Goal: Transaction & Acquisition: Purchase product/service

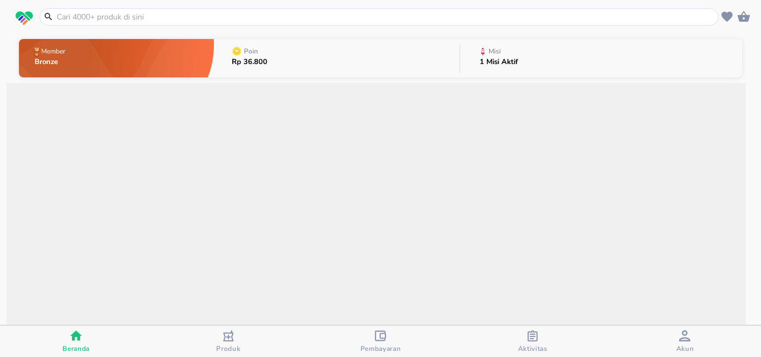
click at [128, 14] on input "text" at bounding box center [386, 17] width 660 height 12
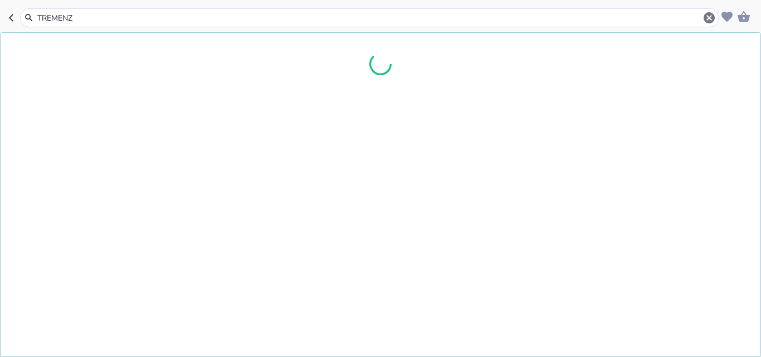
type input "TREMENZA"
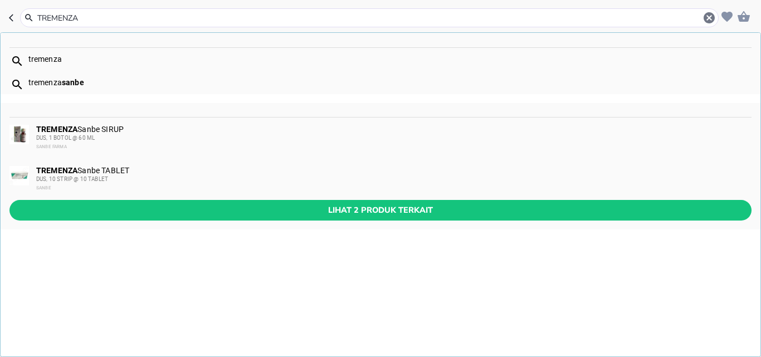
click at [100, 176] on span "DUS, 10 STRIP @ 10 TABLET" at bounding box center [72, 179] width 72 height 6
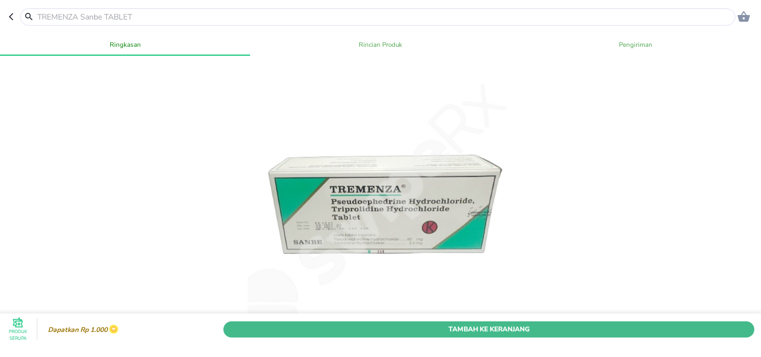
click at [465, 323] on span "Tambah Ke Keranjang" at bounding box center [489, 329] width 514 height 12
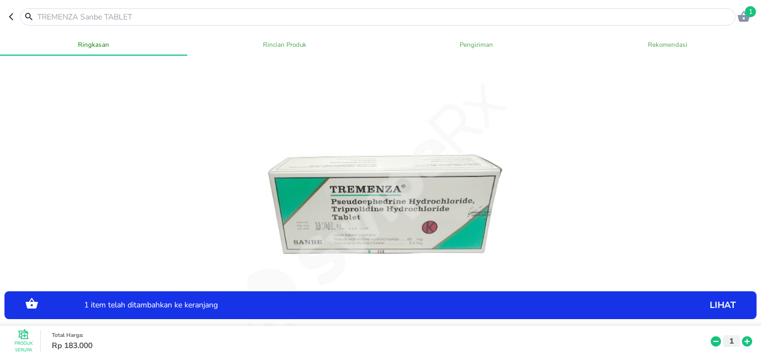
click at [741, 335] on icon at bounding box center [747, 341] width 14 height 12
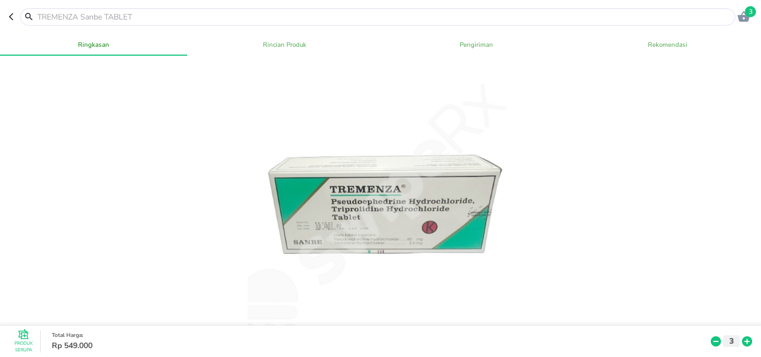
click at [740, 14] on icon "button" at bounding box center [743, 16] width 13 height 13
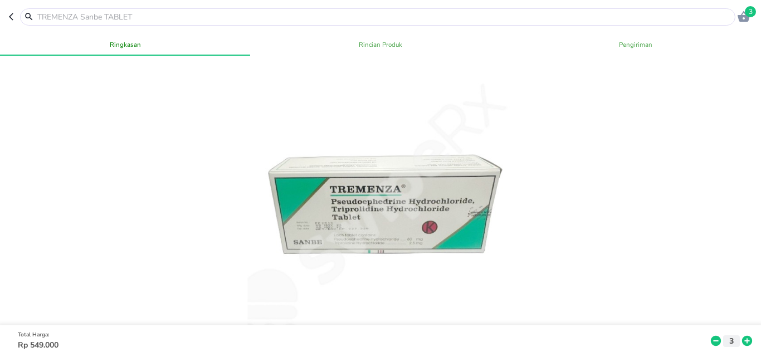
click at [88, 14] on input "text" at bounding box center [384, 17] width 696 height 12
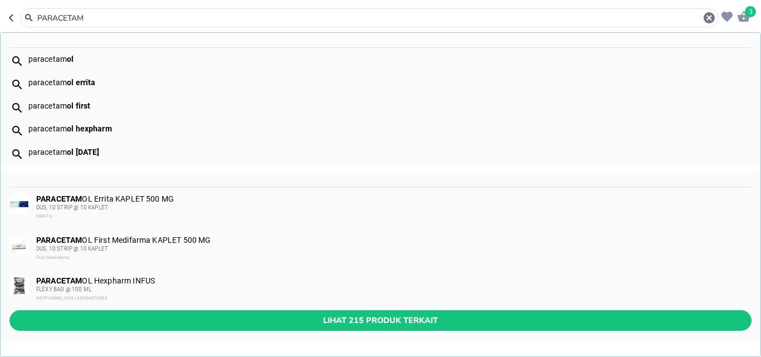
scroll to position [1, 0]
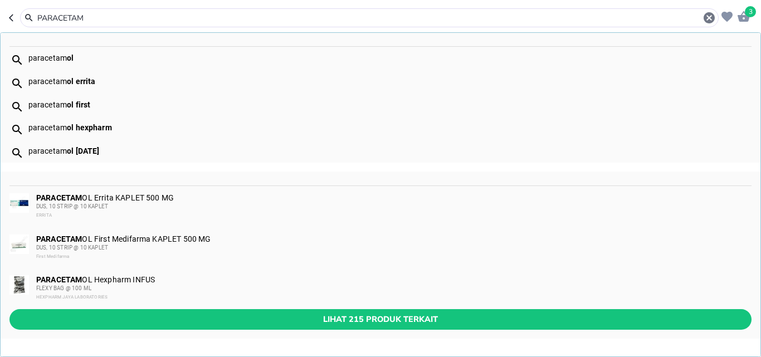
click at [109, 19] on input "PARACETAM" at bounding box center [369, 18] width 666 height 12
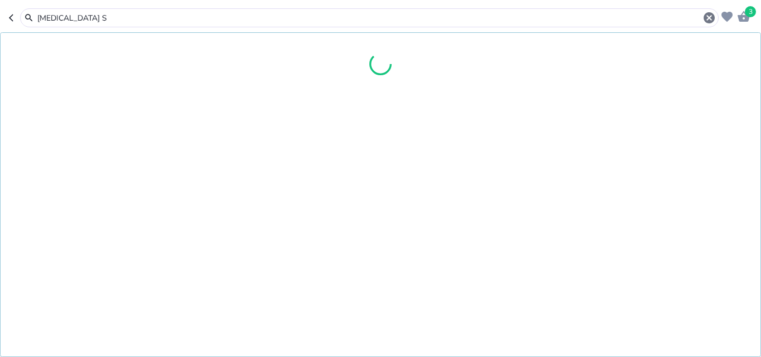
scroll to position [0, 0]
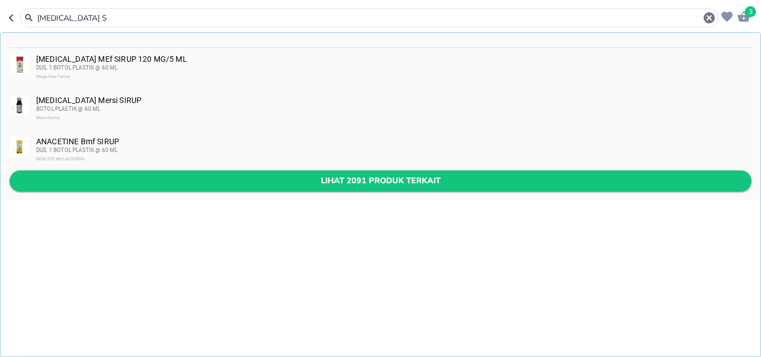
type input "[MEDICAL_DATA] S"
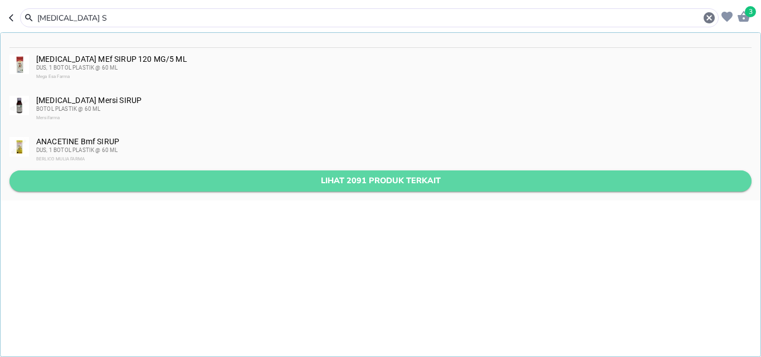
click at [227, 172] on button "Lihat 2091 produk terkait" at bounding box center [380, 180] width 742 height 21
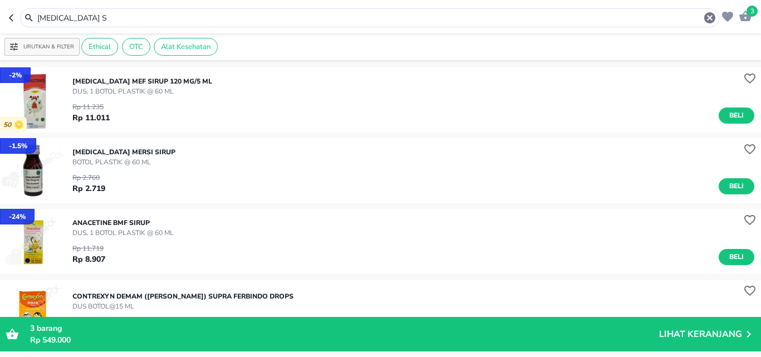
click at [129, 159] on p "BOTOL PLASTIK @ 60 ML" at bounding box center [123, 162] width 103 height 10
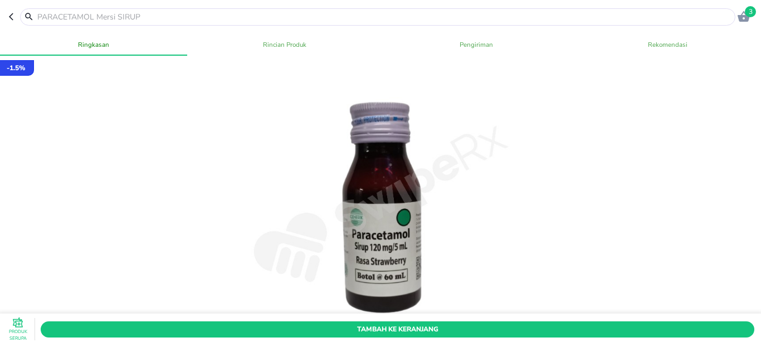
click at [450, 323] on span "Tambah Ke Keranjang" at bounding box center [397, 329] width 697 height 12
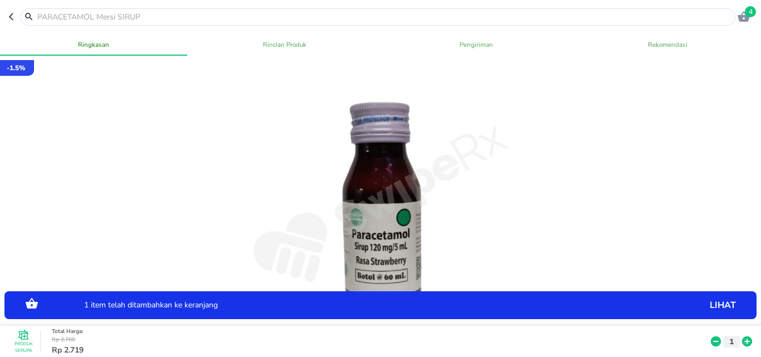
click at [744, 15] on icon "button" at bounding box center [744, 16] width 12 height 11
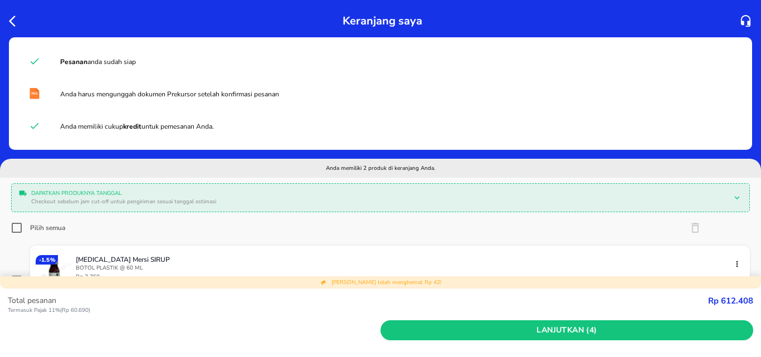
click at [96, 295] on span "1" at bounding box center [97, 299] width 3 height 8
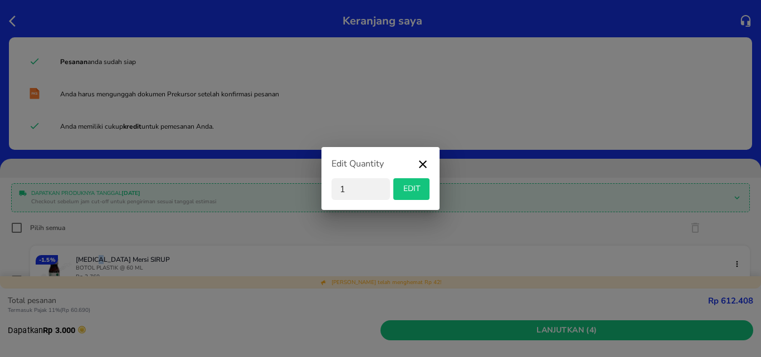
click at [96, 243] on div "Edit Quantity 1 EDIT" at bounding box center [380, 178] width 761 height 357
click at [340, 191] on input "1" at bounding box center [360, 189] width 58 height 22
click at [349, 191] on input "1" at bounding box center [360, 189] width 58 height 22
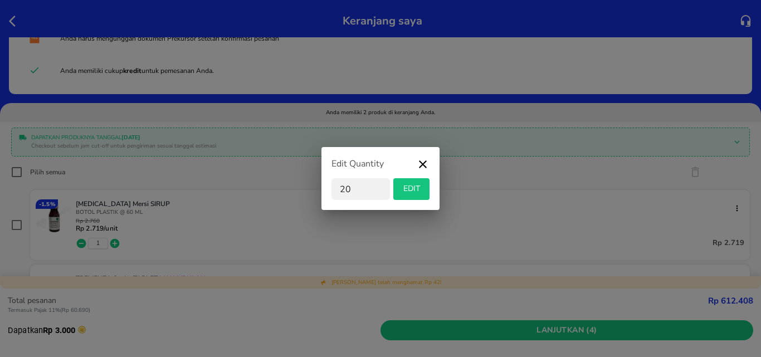
type input "20"
click at [420, 191] on span "EDIT" at bounding box center [411, 189] width 27 height 14
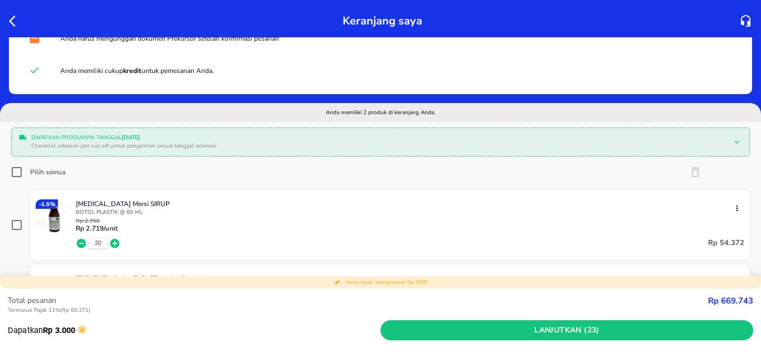
click at [420, 167] on div "Pilih semua" at bounding box center [380, 172] width 739 height 22
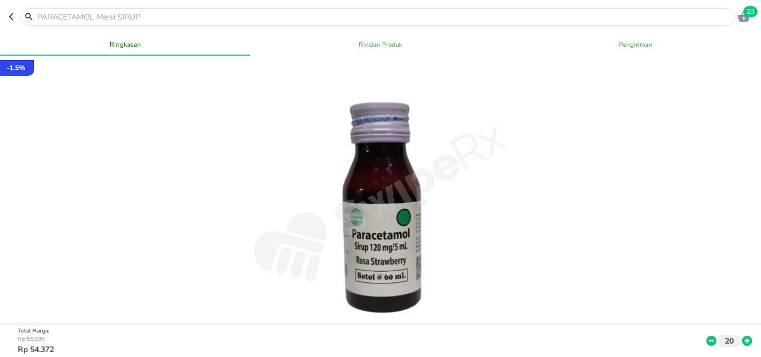
click at [126, 18] on input "text" at bounding box center [384, 17] width 696 height 12
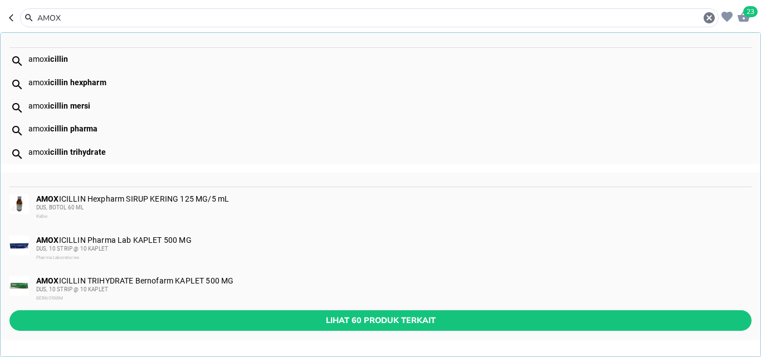
type input "AMOX"
click at [187, 200] on div "AMOX ICILLIN Hexpharm SIRUP KERING 125 MG/5 mL DUS, BOTOL 60 ML Kalbe" at bounding box center [393, 207] width 714 height 27
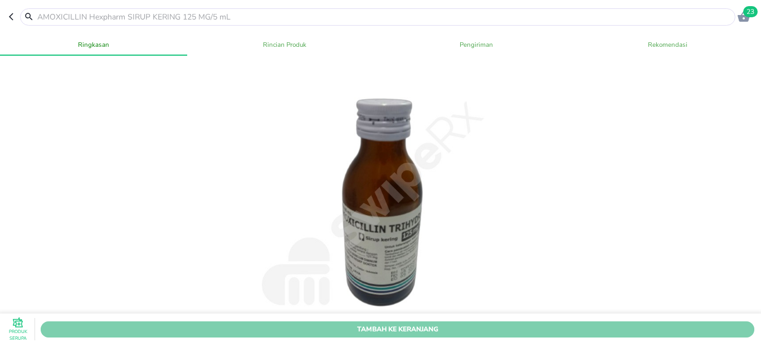
click at [402, 323] on span "Tambah Ke Keranjang" at bounding box center [397, 329] width 697 height 12
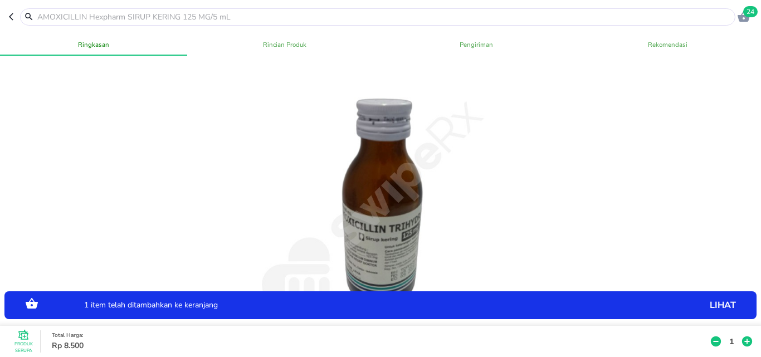
click at [730, 335] on button "1" at bounding box center [731, 341] width 17 height 12
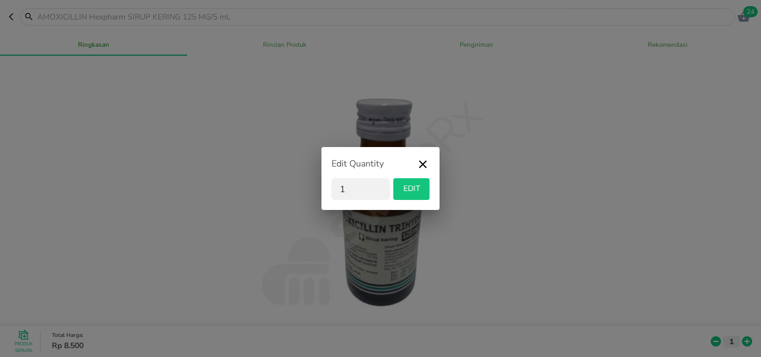
click at [381, 187] on input "1" at bounding box center [360, 189] width 58 height 22
type input "20"
click at [411, 192] on span "EDIT" at bounding box center [411, 189] width 27 height 14
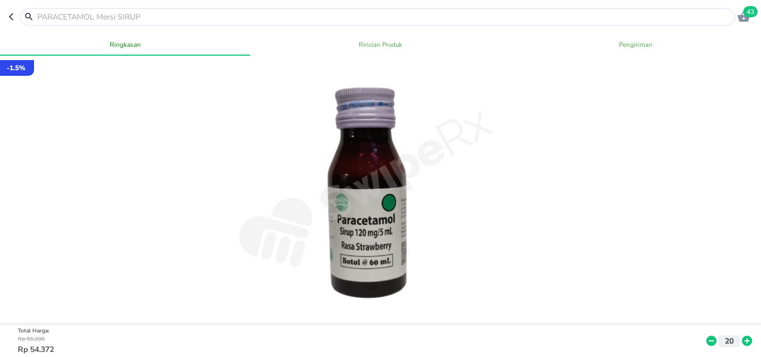
click at [173, 16] on input "text" at bounding box center [384, 17] width 696 height 12
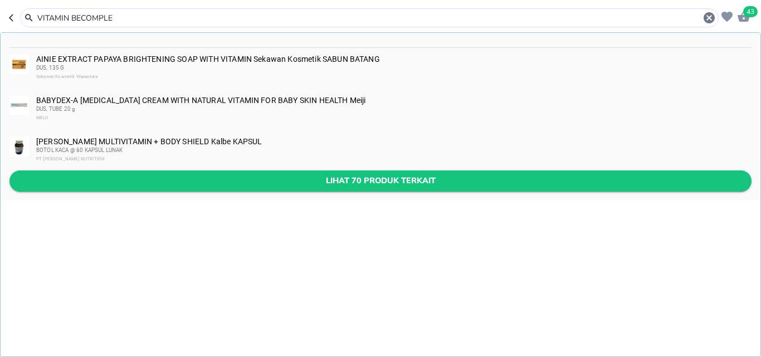
type input "VITAMIN BECOMPLE"
click at [327, 176] on span "Lihat 70 produk terkait" at bounding box center [380, 181] width 724 height 14
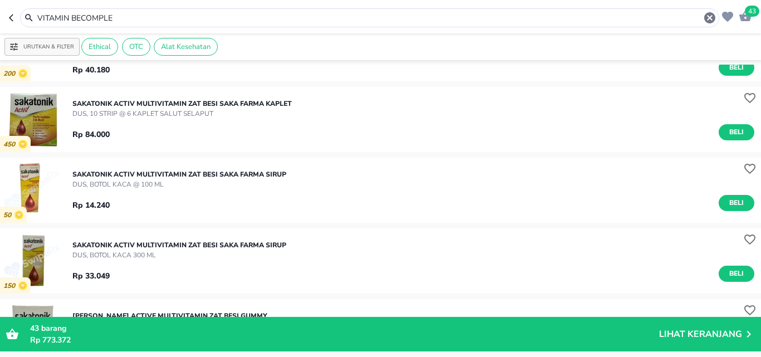
scroll to position [1742, 0]
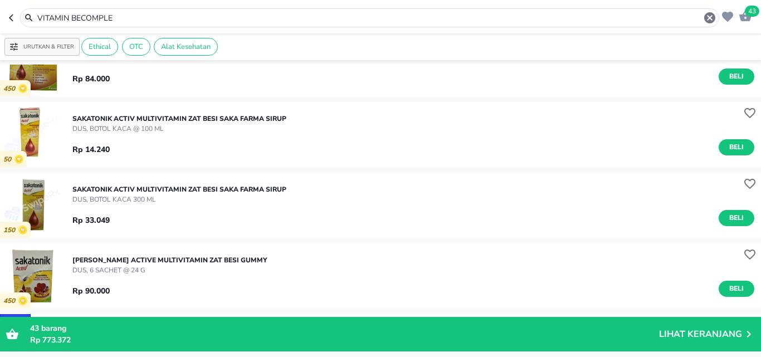
click at [133, 23] on input "VITAMIN BECOMPLE" at bounding box center [369, 18] width 667 height 12
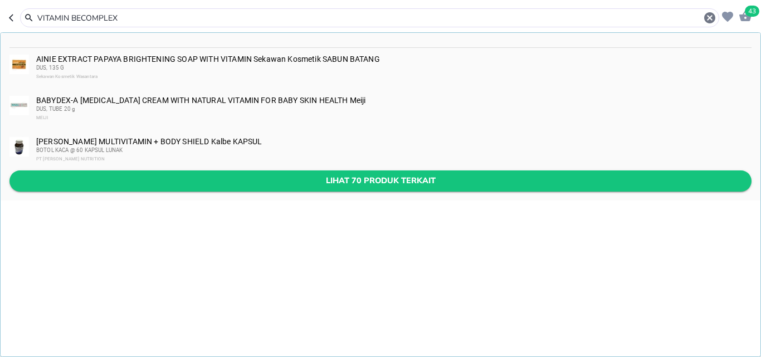
click at [428, 181] on span "Lihat 70 produk terkait" at bounding box center [380, 181] width 724 height 14
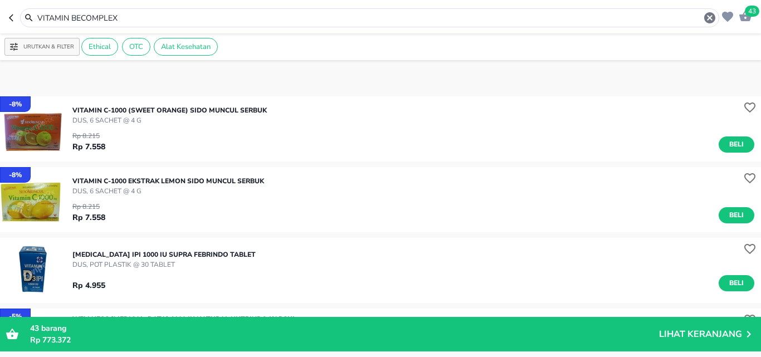
scroll to position [2931, 0]
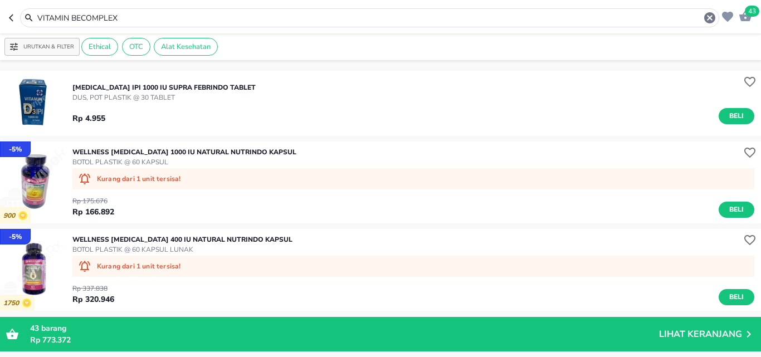
click at [189, 9] on div "VITAMIN BECOMPLEX" at bounding box center [369, 17] width 699 height 19
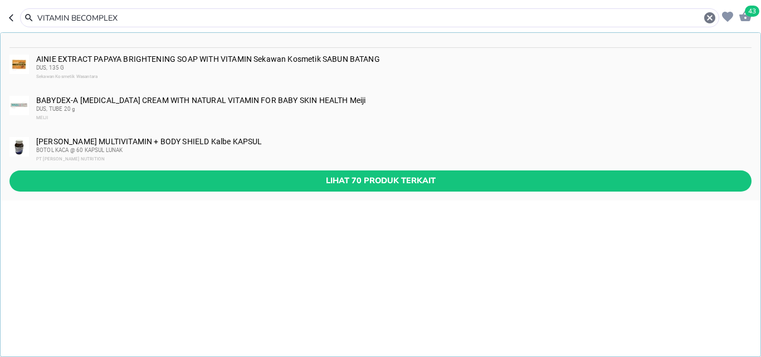
click at [186, 18] on input "VITAMIN BECOMPLEX" at bounding box center [369, 18] width 667 height 12
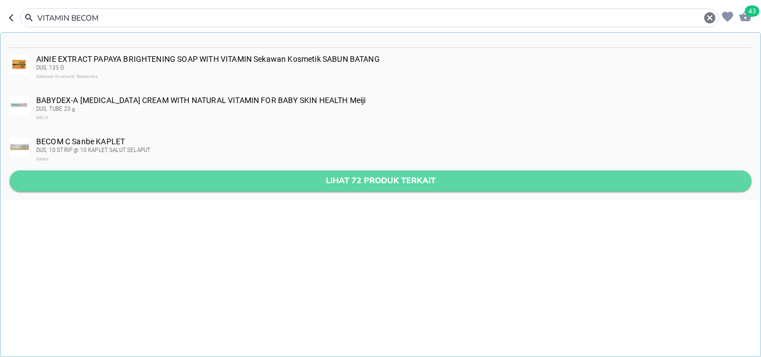
click at [314, 178] on span "Lihat 72 produk terkait" at bounding box center [380, 181] width 724 height 14
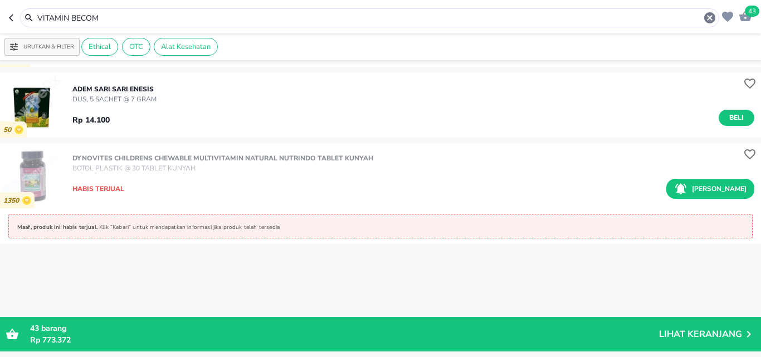
scroll to position [3295, 0]
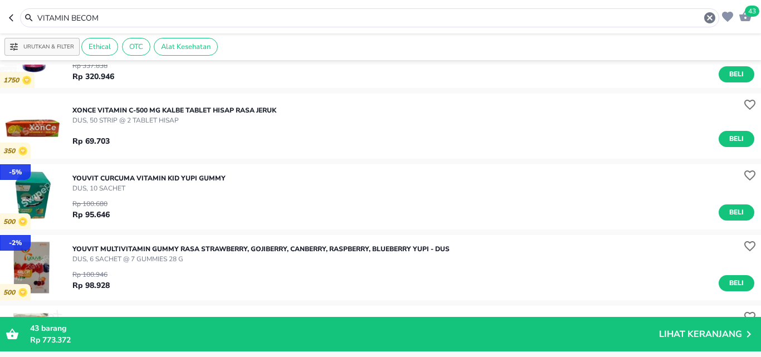
drag, startPoint x: 145, startPoint y: 13, endPoint x: 0, endPoint y: 2, distance: 145.3
click at [0, 2] on header "43 VITAMIN BECOM" at bounding box center [380, 16] width 761 height 33
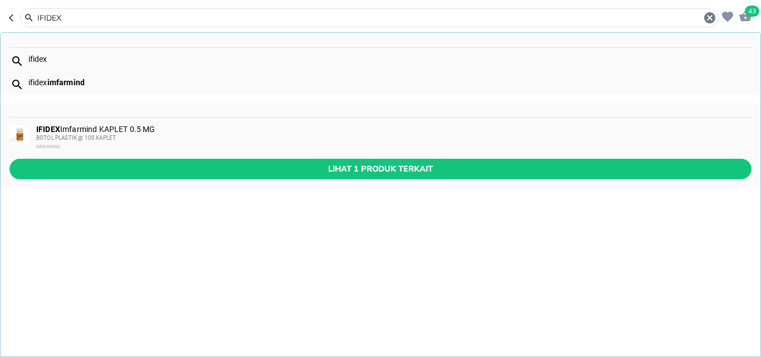
type input "IFIDEX"
click at [91, 130] on div "IFIDEX Imfarmind KAPLET 0.5 MG BOTOL PLASTIK @ 100 KAPLET IMFARMIND" at bounding box center [393, 138] width 714 height 27
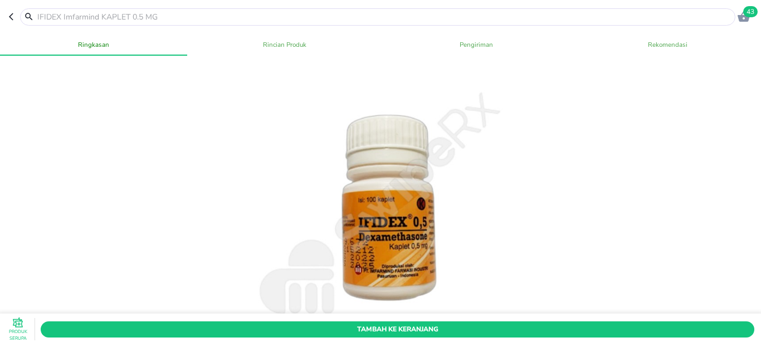
click at [80, 16] on input "text" at bounding box center [384, 17] width 696 height 12
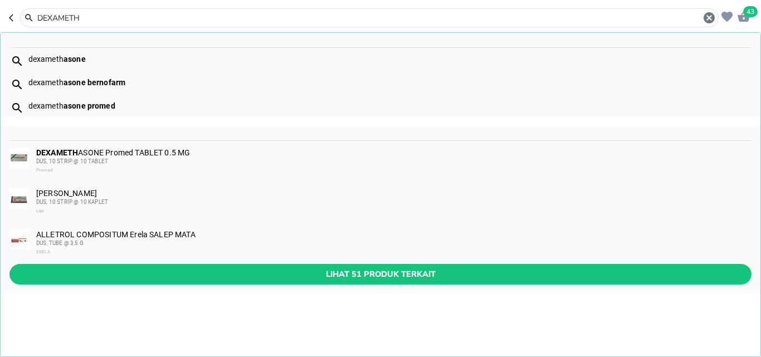
type input "DEXAMETH"
click at [188, 158] on div "DUS, 10 STRIP @ 10 TABLET" at bounding box center [393, 161] width 714 height 9
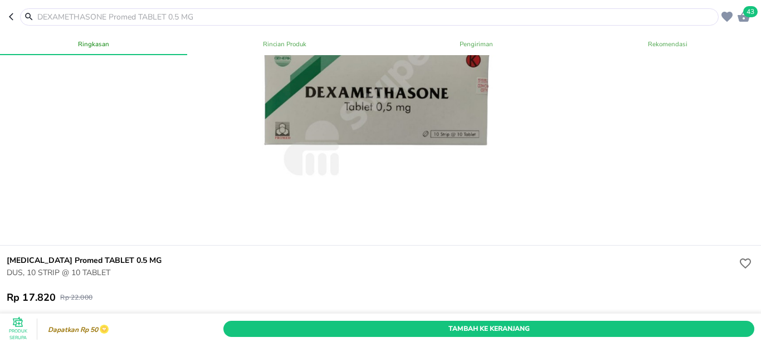
scroll to position [167, 0]
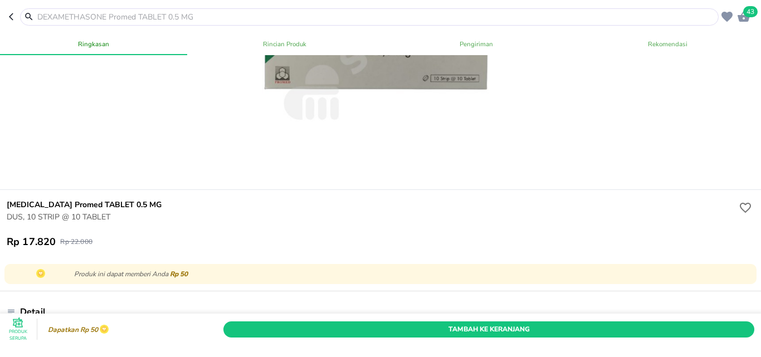
click at [75, 91] on div at bounding box center [380, 39] width 765 height 301
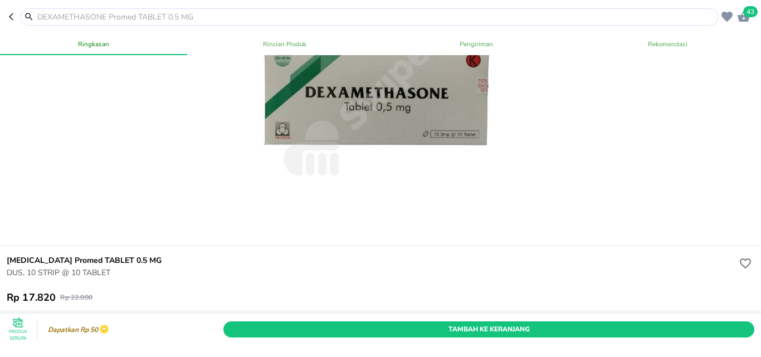
scroll to position [223, 0]
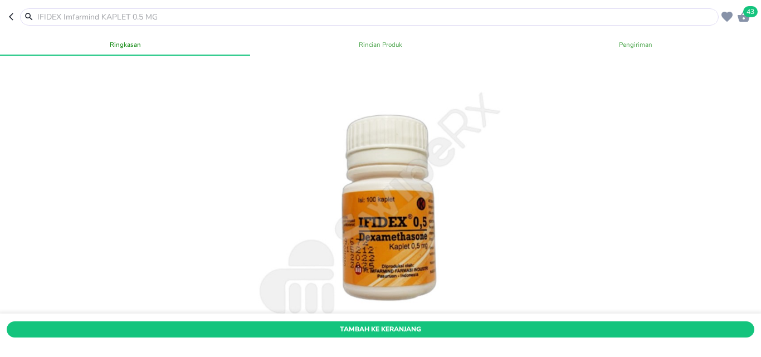
scroll to position [167, 0]
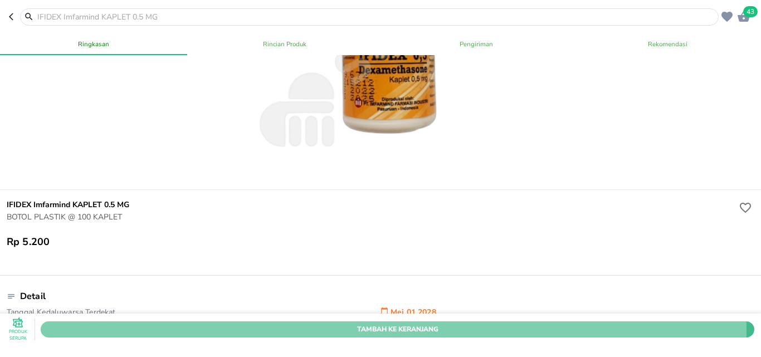
click at [355, 323] on span "Tambah Ke Keranjang" at bounding box center [397, 329] width 697 height 12
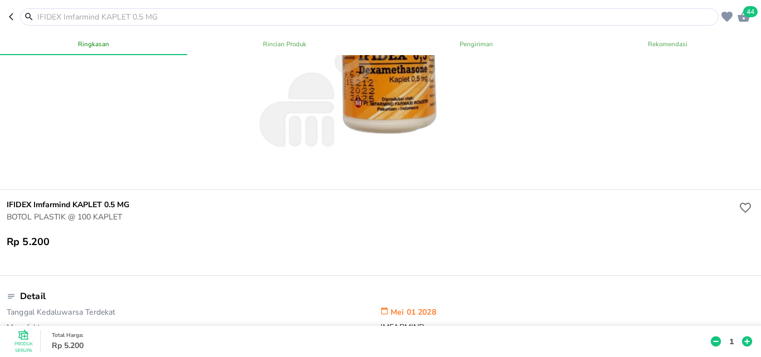
click at [726, 335] on p "1" at bounding box center [731, 341] width 10 height 12
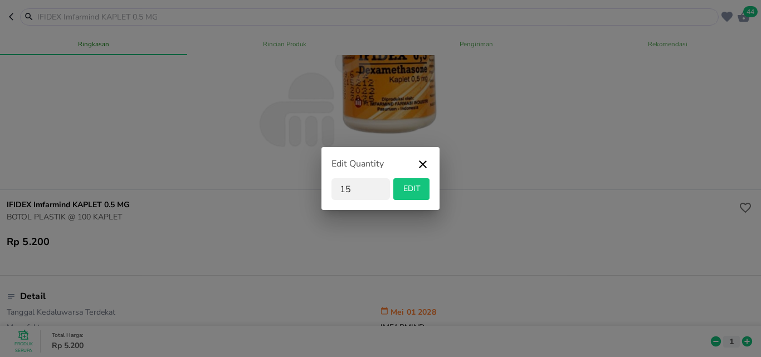
type input "1"
type input "5"
click at [411, 192] on span "EDIT" at bounding box center [411, 189] width 27 height 14
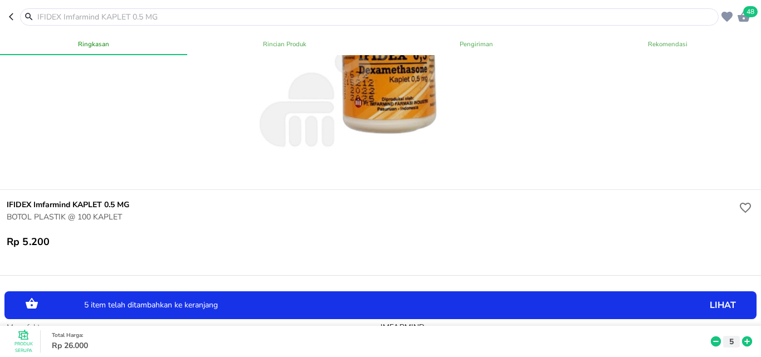
scroll to position [0, 0]
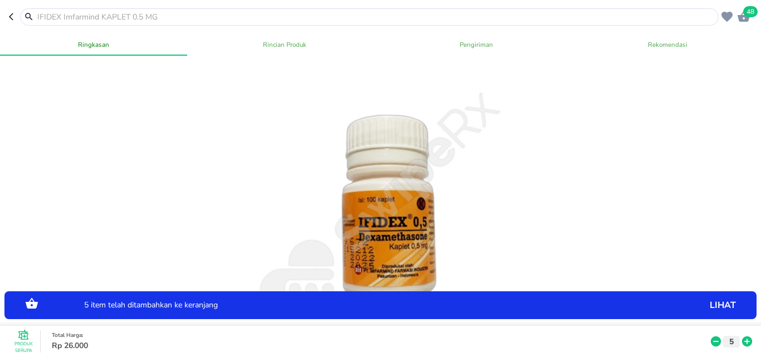
click at [169, 18] on input "text" at bounding box center [376, 17] width 680 height 12
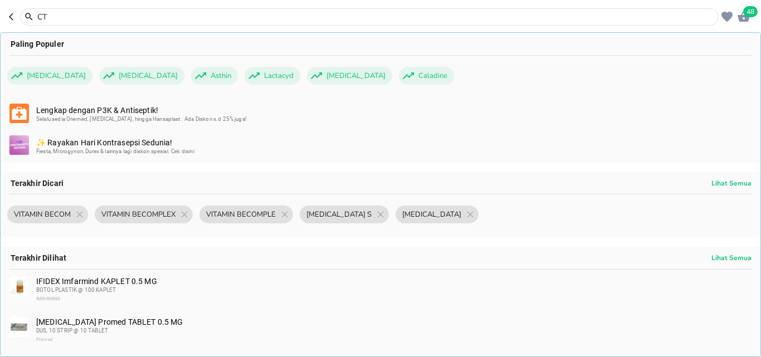
type input "CTM"
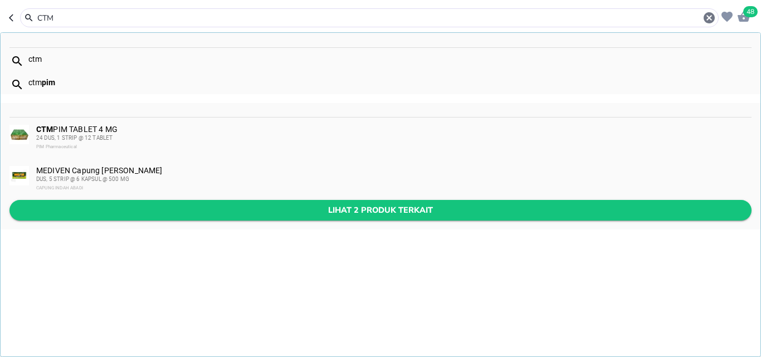
click at [362, 208] on span "Lihat 2 produk terkait" at bounding box center [380, 210] width 724 height 14
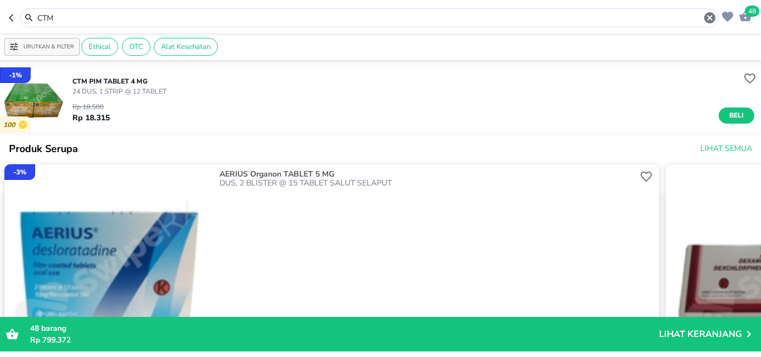
click at [105, 17] on input "CTM" at bounding box center [369, 18] width 667 height 12
type input "C"
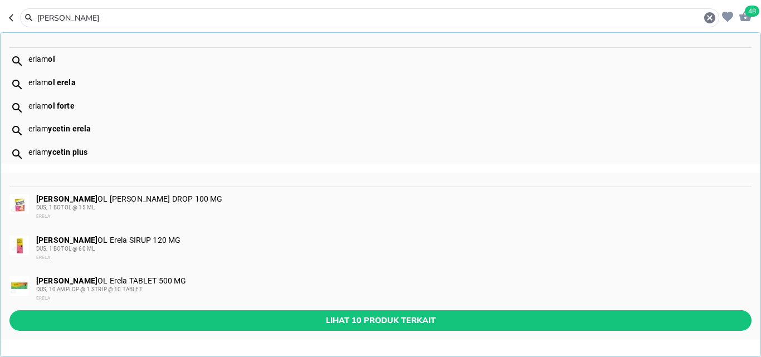
scroll to position [1, 0]
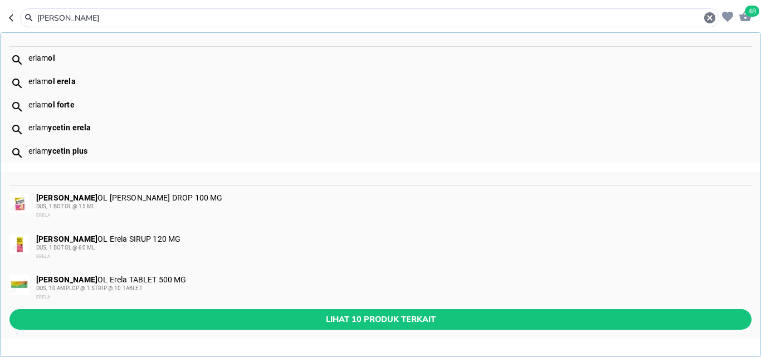
type input "[PERSON_NAME]"
click at [373, 315] on span "Lihat 10 produk terkait" at bounding box center [380, 320] width 724 height 14
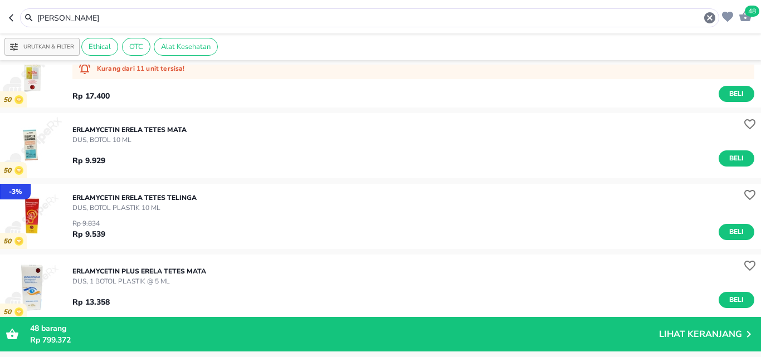
scroll to position [446, 0]
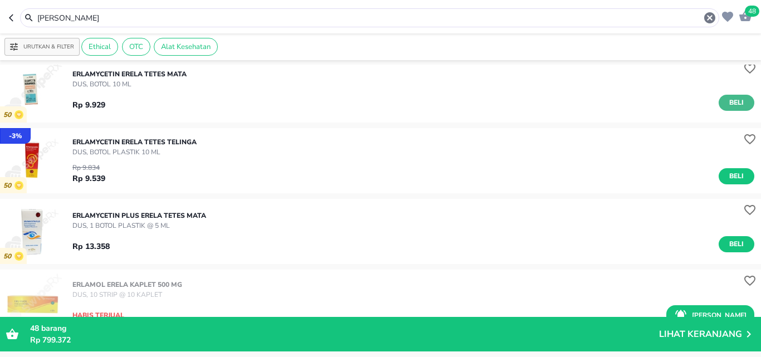
click at [727, 103] on span "Beli" at bounding box center [736, 103] width 19 height 12
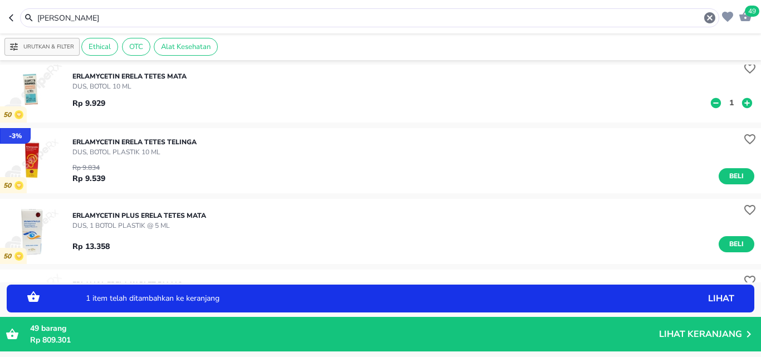
click at [728, 99] on button "1" at bounding box center [731, 103] width 17 height 12
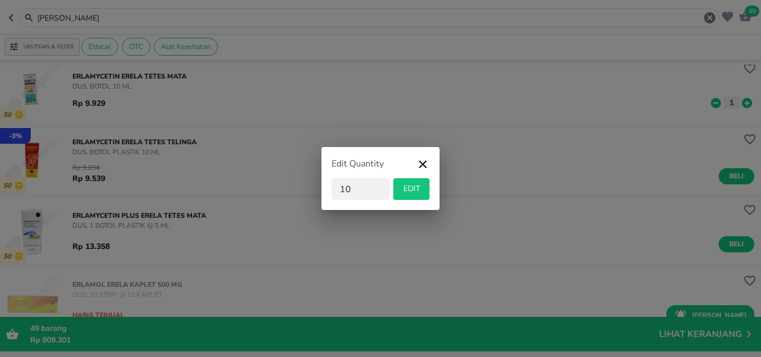
type input "10"
click at [427, 162] on icon "button" at bounding box center [422, 168] width 13 height 20
